Goal: Information Seeking & Learning: Learn about a topic

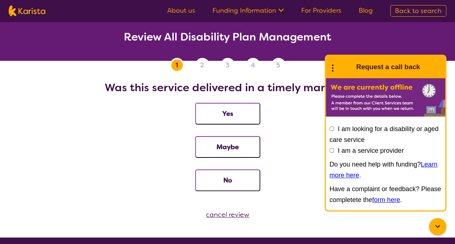
click at [436, 229] on icon at bounding box center [437, 226] width 9 height 9
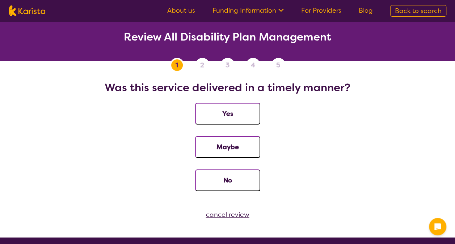
click at [200, 64] on span "2" at bounding box center [202, 65] width 4 height 11
click at [320, 13] on link "For Providers" at bounding box center [321, 10] width 40 height 9
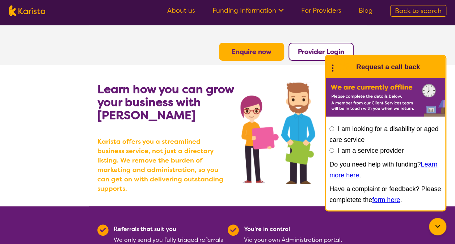
click at [434, 227] on icon at bounding box center [437, 226] width 9 height 9
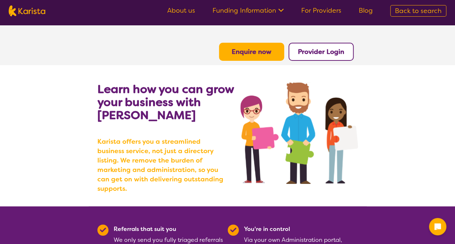
click at [328, 12] on link "For Providers" at bounding box center [321, 10] width 40 height 9
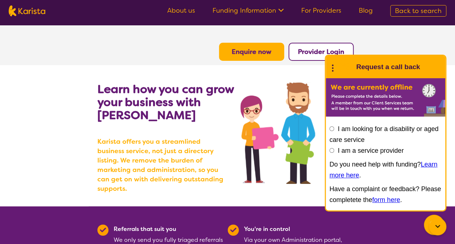
click at [442, 223] on div at bounding box center [437, 226] width 17 height 17
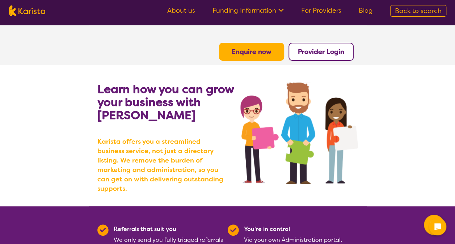
click at [436, 224] on icon at bounding box center [437, 226] width 7 height 7
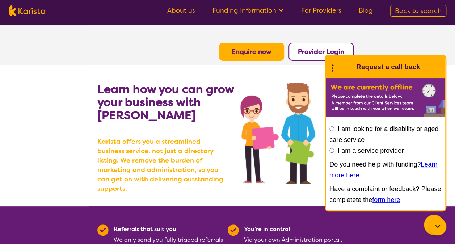
click at [436, 224] on icon at bounding box center [437, 226] width 9 height 9
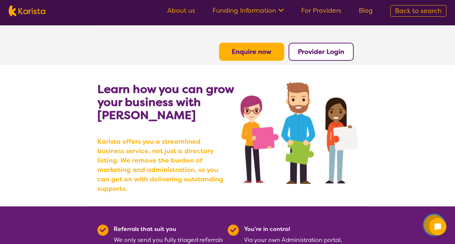
click at [427, 221] on icon "Channel Menu" at bounding box center [434, 224] width 14 height 14
